Goal: Task Accomplishment & Management: Manage account settings

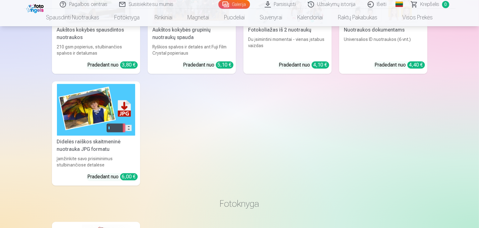
scroll to position [1407, 0]
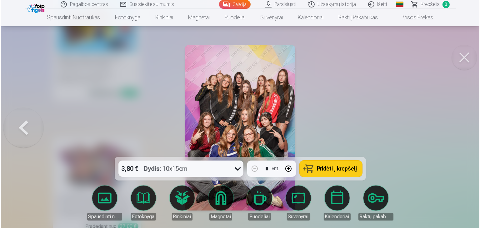
scroll to position [1411, 0]
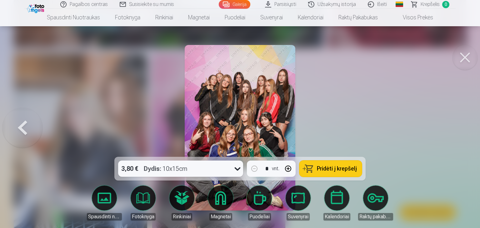
click at [50, 74] on div at bounding box center [240, 114] width 480 height 228
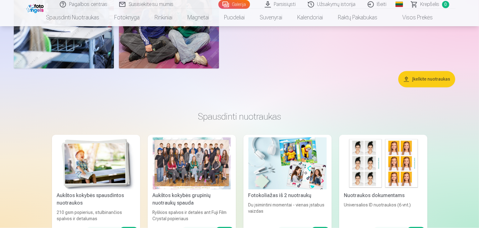
scroll to position [1157, 0]
drag, startPoint x: 383, startPoint y: 3, endPoint x: 380, endPoint y: 4, distance: 3.6
click at [383, 3] on link "Išeiti" at bounding box center [377, 4] width 31 height 9
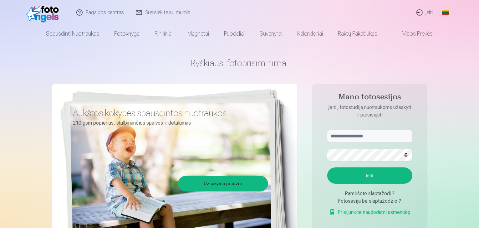
click at [429, 12] on link "Įeiti" at bounding box center [425, 12] width 28 height 25
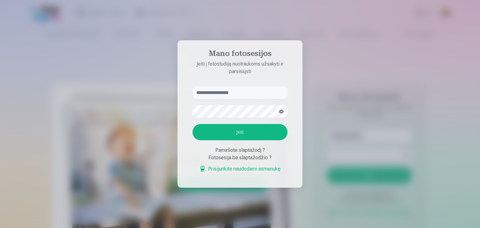
click at [217, 89] on input "text" at bounding box center [240, 93] width 95 height 13
type input "**********"
click at [193, 124] on button "Įeiti" at bounding box center [240, 132] width 95 height 16
click at [279, 106] on button "button" at bounding box center [282, 112] width 12 height 12
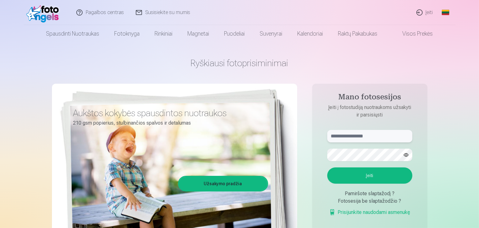
click at [340, 135] on input "text" at bounding box center [369, 136] width 85 height 13
type input "**********"
click at [327, 168] on button "Įeiti" at bounding box center [369, 176] width 85 height 16
